Goal: Task Accomplishment & Management: Manage account settings

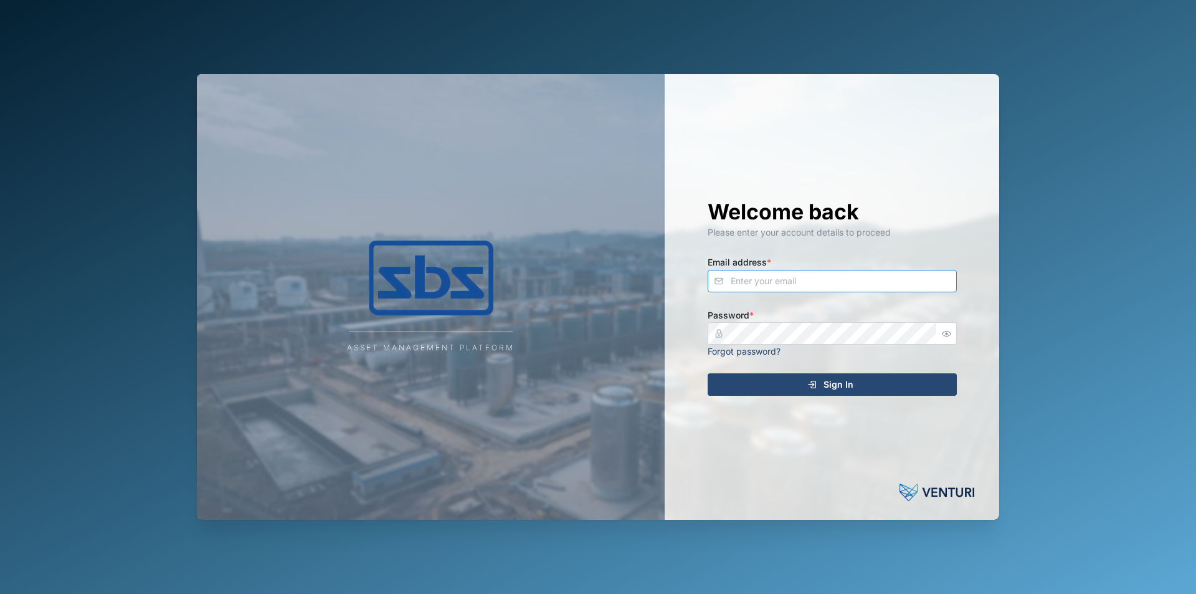
type input "[EMAIL_ADDRESS][DOMAIN_NAME]"
click at [788, 386] on div "Sign In" at bounding box center [830, 384] width 229 height 21
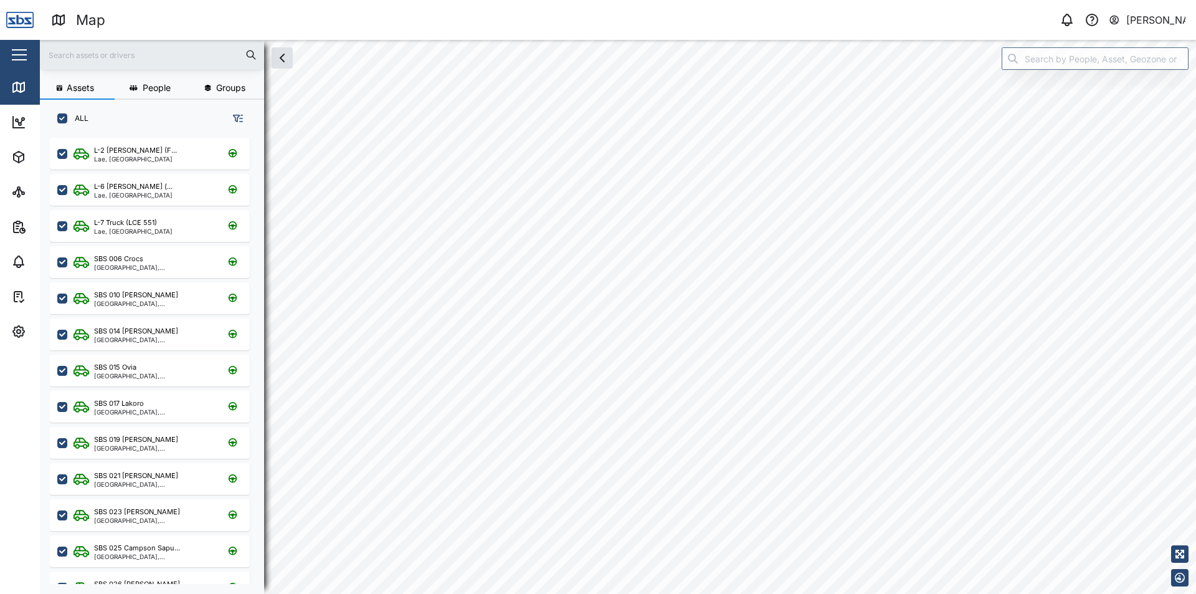
scroll to position [441, 195]
click at [1186, 581] on button "button" at bounding box center [1180, 577] width 17 height 17
click at [1180, 530] on icon "button" at bounding box center [1180, 533] width 10 height 10
click at [1183, 553] on icon "button" at bounding box center [1180, 550] width 10 height 10
click at [1180, 516] on icon "button" at bounding box center [1180, 515] width 10 height 10
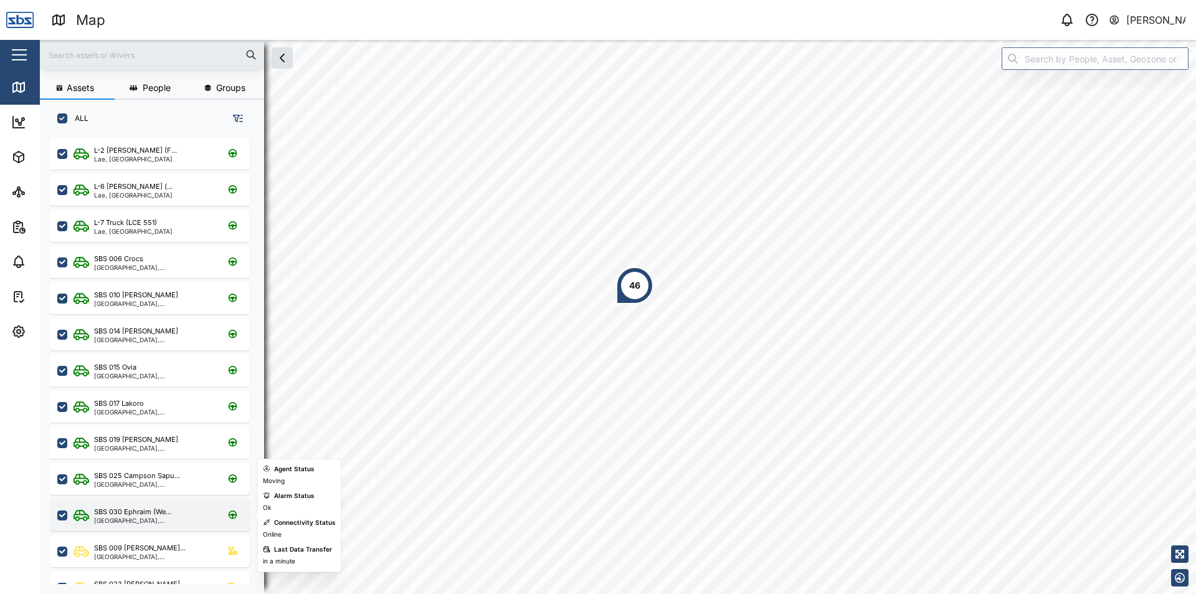
click at [150, 504] on div "SBS 030 Ephraim (We... National Capital District, Southern Region" at bounding box center [150, 515] width 200 height 32
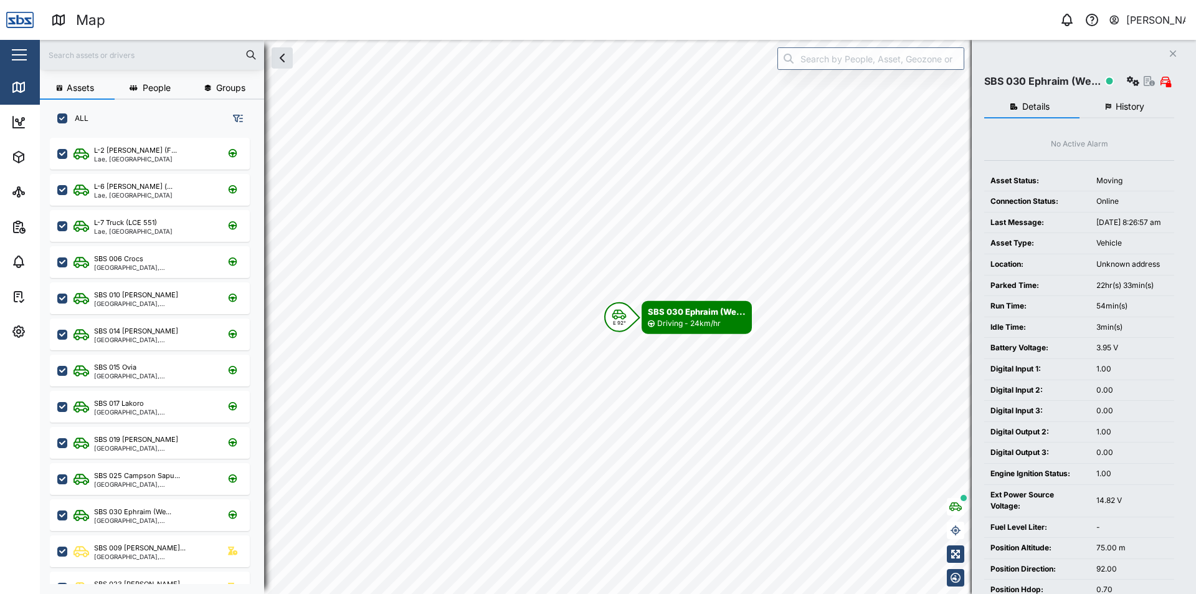
click at [1128, 103] on span "History" at bounding box center [1130, 106] width 29 height 9
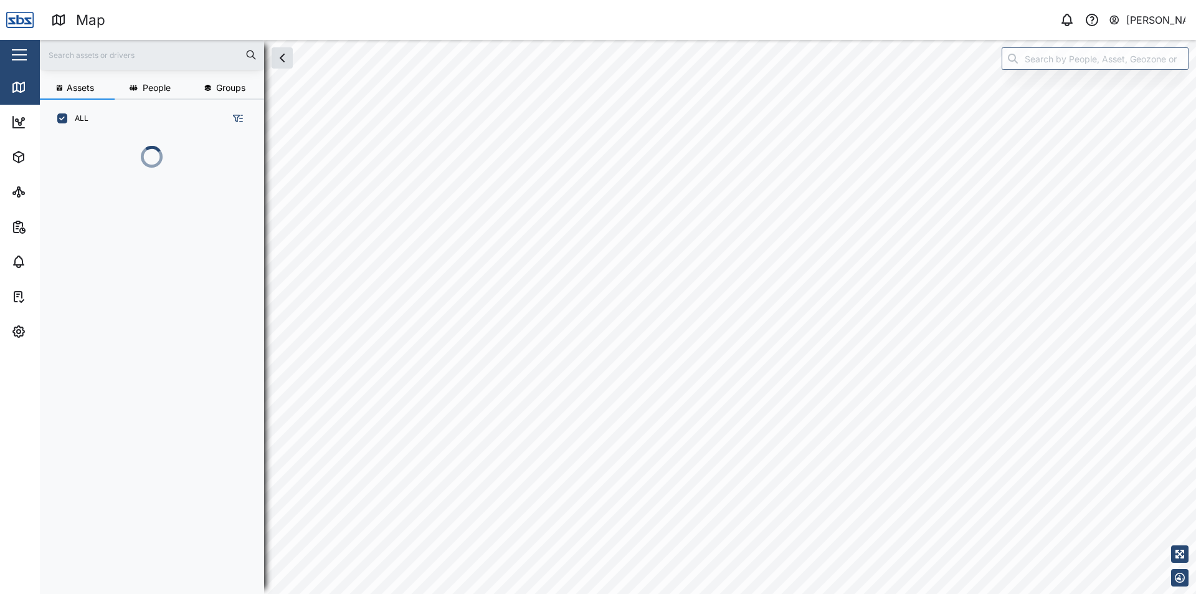
scroll to position [441, 195]
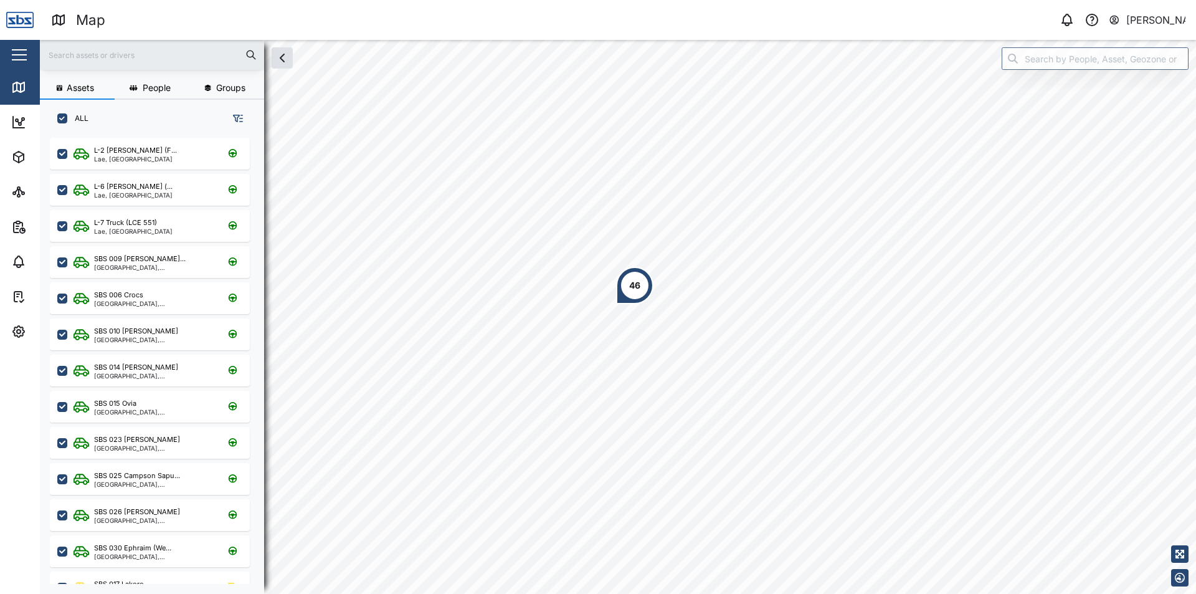
click at [1167, 21] on div "[PERSON_NAME]" at bounding box center [1157, 20] width 60 height 16
click at [1094, 87] on div "Sign Out" at bounding box center [1108, 80] width 135 height 15
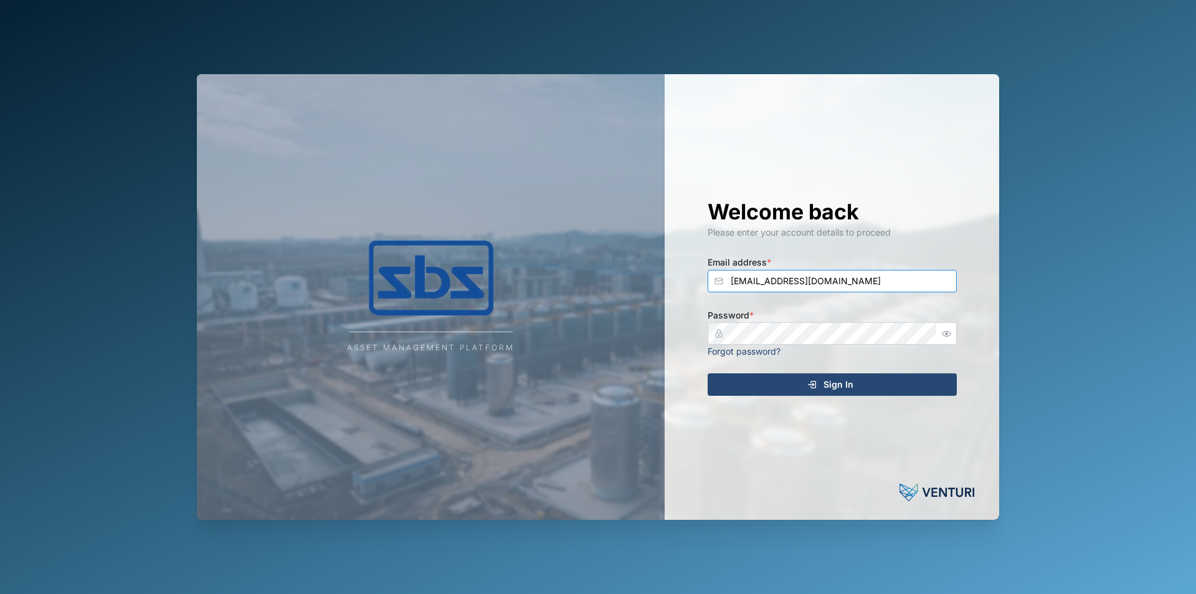
click at [875, 282] on input "[EMAIL_ADDRESS][DOMAIN_NAME]" at bounding box center [832, 281] width 249 height 22
type input "[EMAIL_ADDRESS][DOMAIN_NAME]"
click at [854, 388] on div "Sign In" at bounding box center [830, 384] width 229 height 21
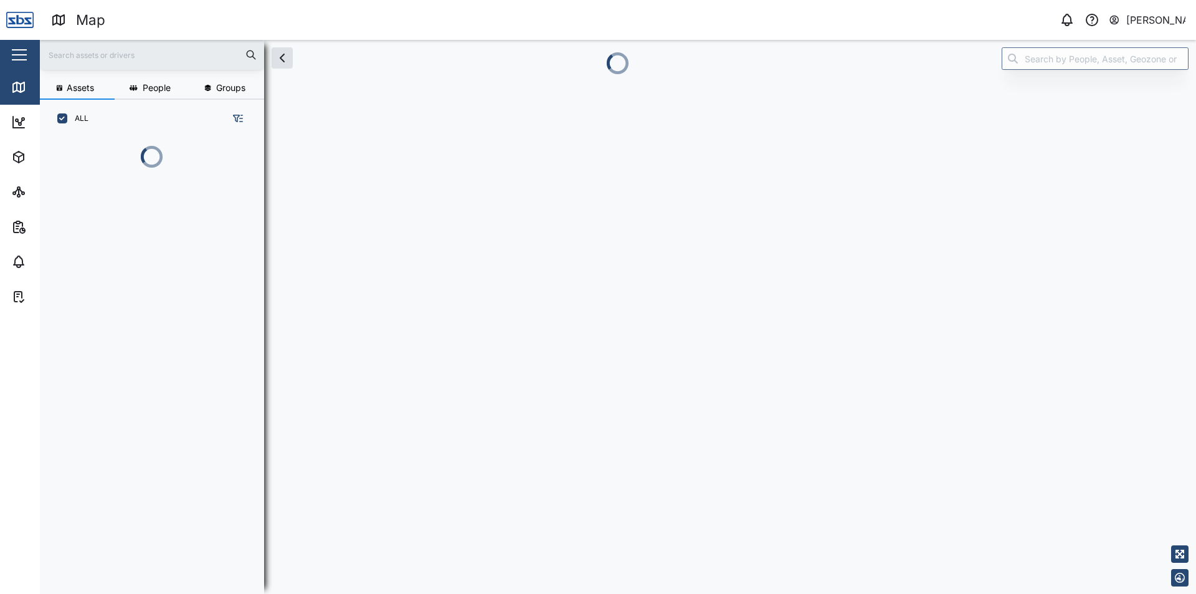
scroll to position [388, 195]
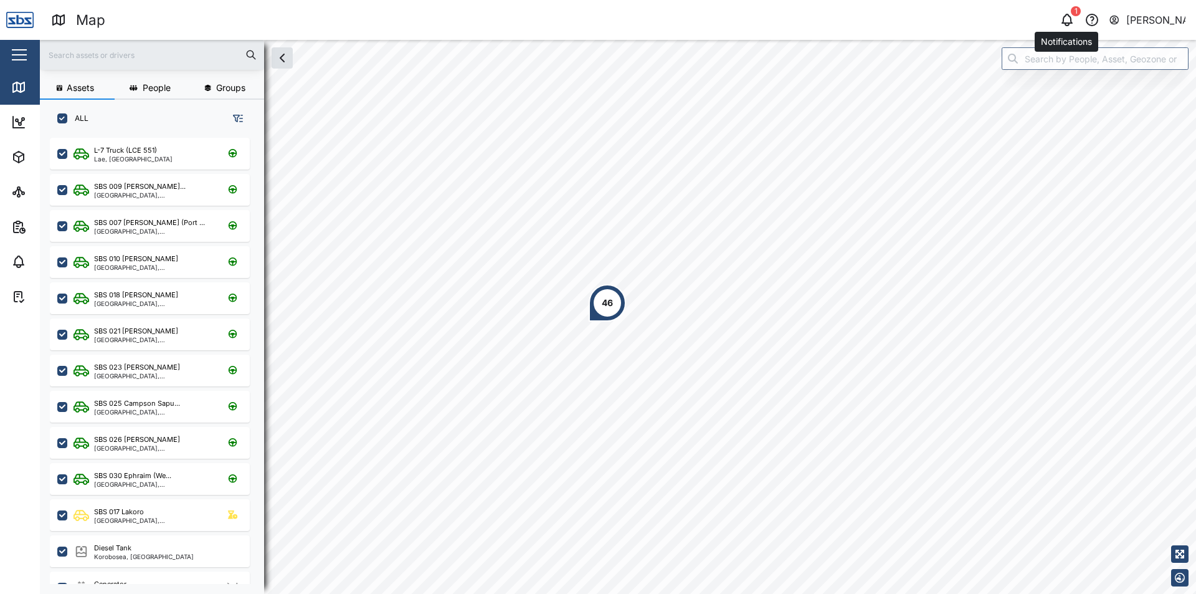
click at [1072, 18] on icon "button" at bounding box center [1067, 19] width 15 height 15
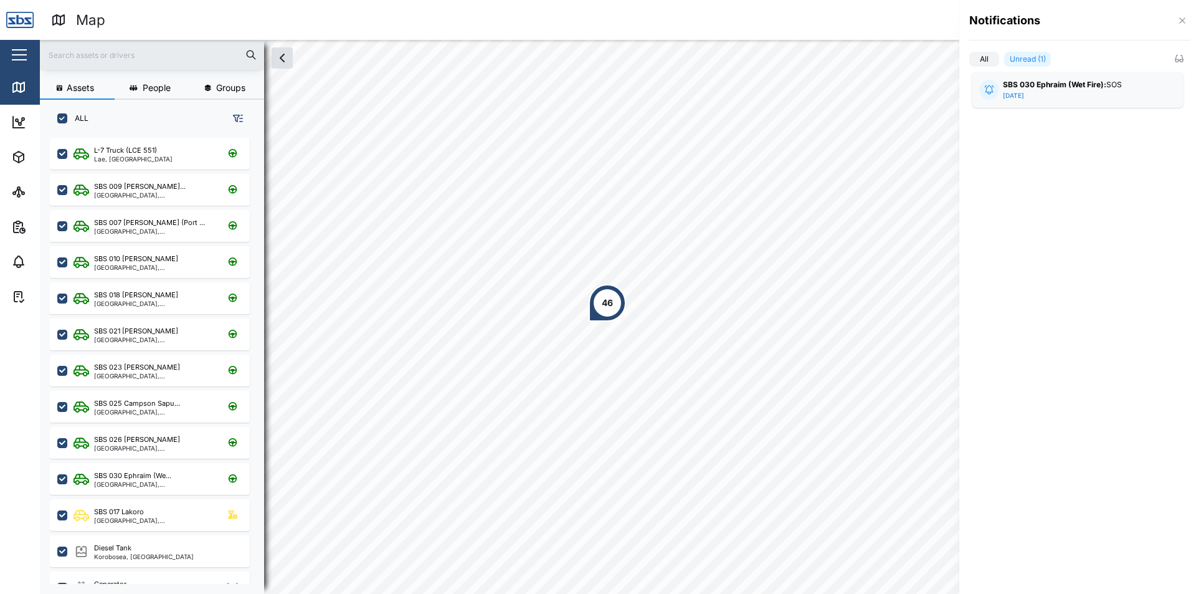
click at [793, 166] on div at bounding box center [598, 297] width 1196 height 594
